Goal: Information Seeking & Learning: Learn about a topic

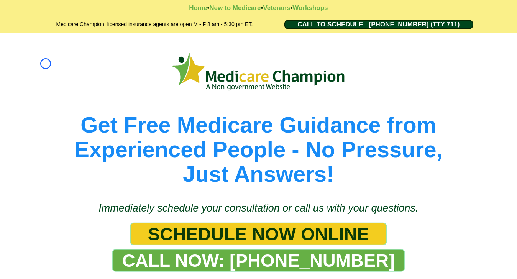
click at [46, 64] on picture at bounding box center [258, 71] width 437 height 43
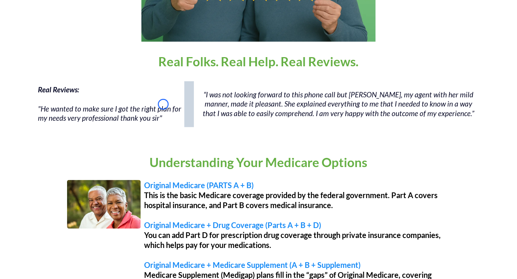
scroll to position [573, 0]
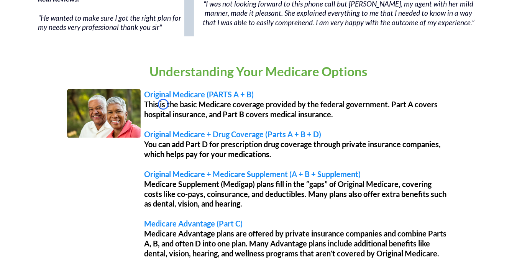
click at [46, 64] on div "Understanding Your Medicare Options Original Medicare (PARTS A + B) This is the…" at bounding box center [258, 162] width 517 height 228
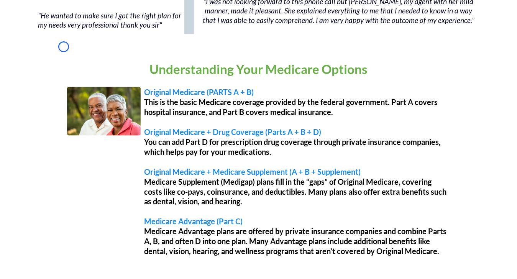
click at [64, 47] on div "Understanding Your Medicare Options Original Medicare (PARTS A + B) This is the…" at bounding box center [258, 160] width 517 height 228
click at [72, 54] on div "Understanding Your Medicare Options Original Medicare (PARTS A + B) This is the…" at bounding box center [259, 163] width 449 height 221
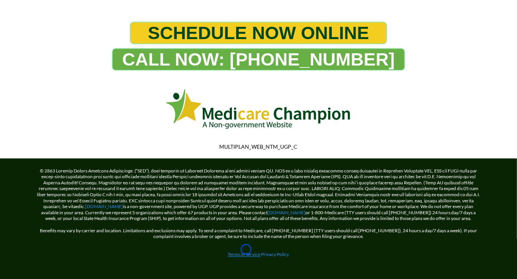
click at [246, 252] on link "Terms of Service" at bounding box center [244, 255] width 33 height 6
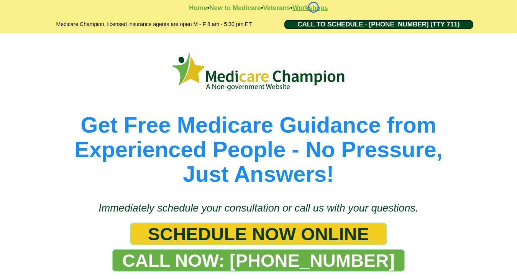
click at [314, 7] on strong "Workshops" at bounding box center [310, 7] width 35 height 7
click at [265, 11] on strong "Veterans" at bounding box center [277, 7] width 27 height 7
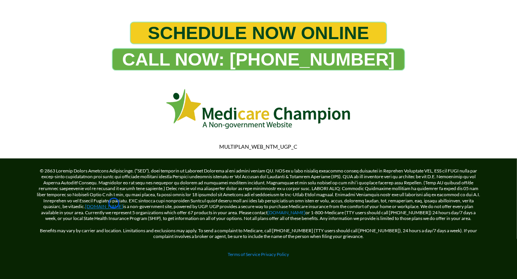
click at [114, 204] on link "[DOMAIN_NAME]" at bounding box center [105, 207] width 38 height 6
click at [56, 61] on div "CALL NOW: 1-888-344-8881" at bounding box center [259, 59] width 422 height 23
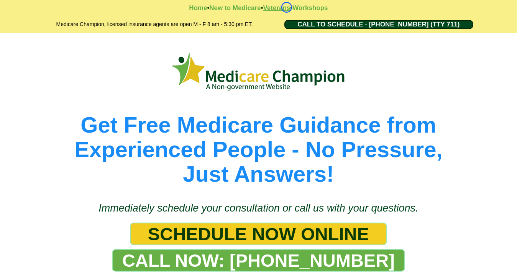
click at [287, 7] on strong "Veterans" at bounding box center [277, 7] width 27 height 7
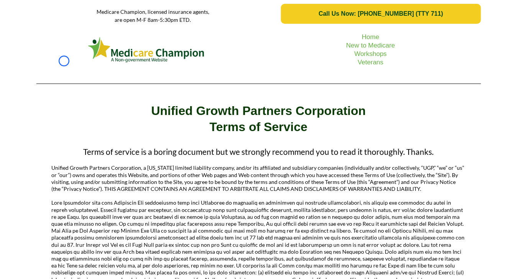
click at [64, 61] on picture at bounding box center [146, 49] width 213 height 29
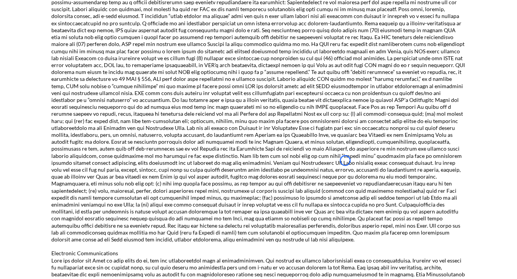
scroll to position [823, 0]
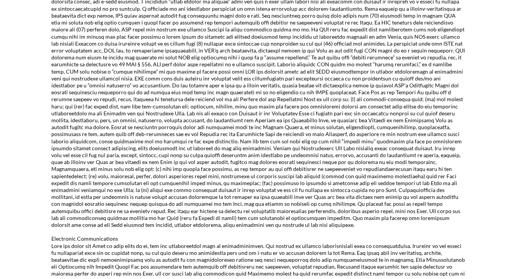
click at [64, 61] on p "compliance@unifiedgrowthpartners.com" at bounding box center [259, 16] width 414 height 426
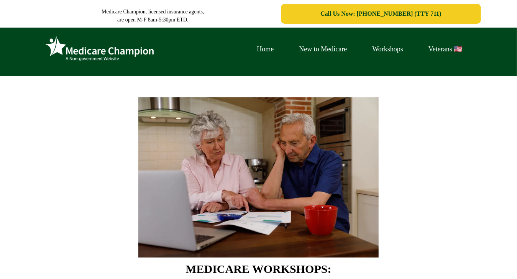
click at [61, 51] on img at bounding box center [99, 48] width 115 height 31
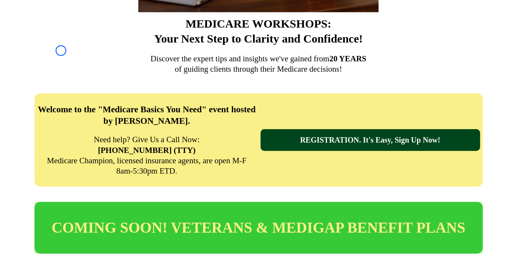
scroll to position [257, 0]
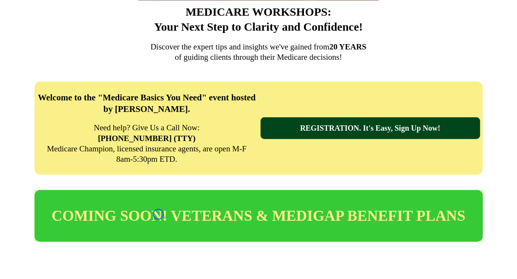
click at [61, 51] on p "Discover the expert tips and insights we've gained from 20 YEARS" at bounding box center [258, 47] width 445 height 10
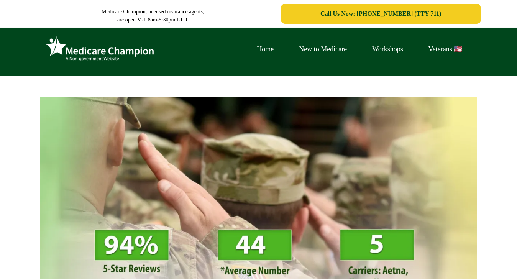
click at [62, 64] on img at bounding box center [99, 48] width 115 height 31
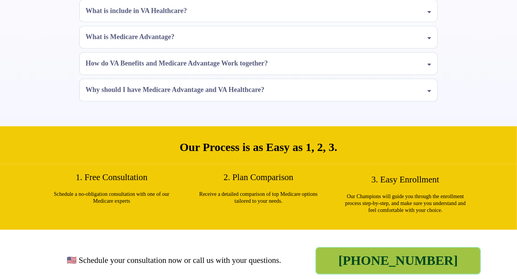
scroll to position [759, 0]
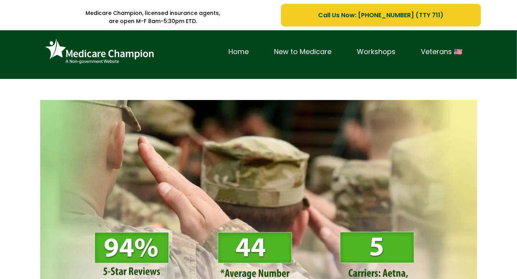
click at [46, 66] on img at bounding box center [99, 51] width 115 height 31
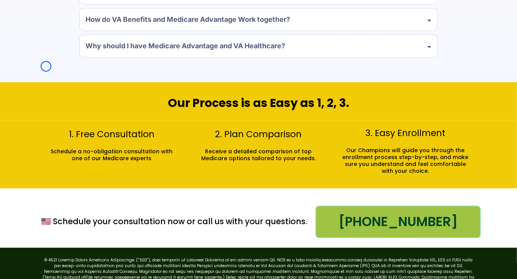
scroll to position [847, 0]
